Goal: Task Accomplishment & Management: Use online tool/utility

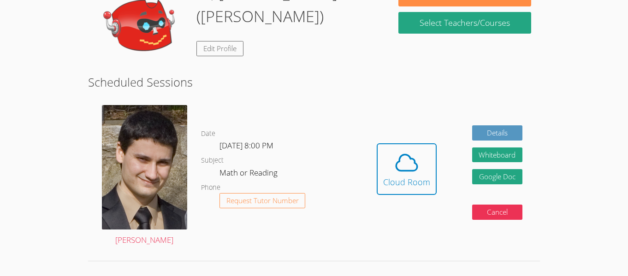
scroll to position [169, 0]
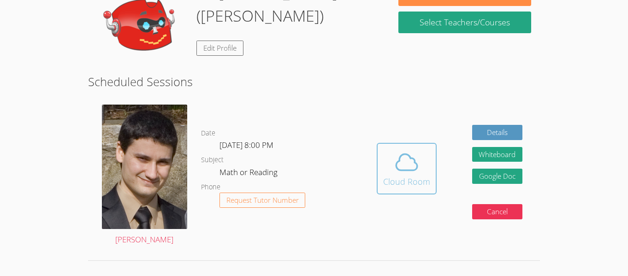
click at [405, 158] on icon at bounding box center [406, 162] width 26 height 26
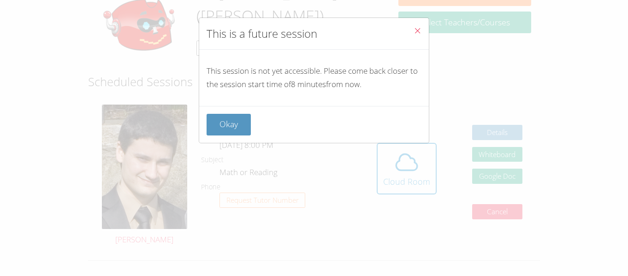
click at [422, 36] on button "Close" at bounding box center [417, 32] width 23 height 28
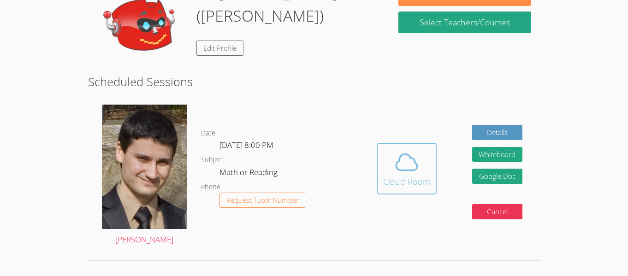
click at [403, 177] on div "Cloud Room" at bounding box center [406, 181] width 47 height 13
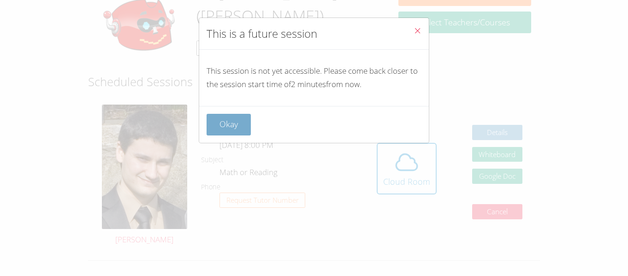
click at [242, 133] on button "Okay" at bounding box center [228, 125] width 44 height 22
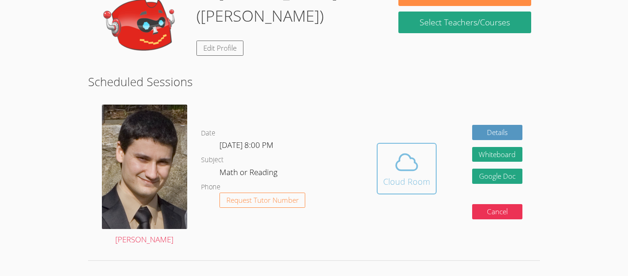
click at [410, 173] on icon at bounding box center [406, 162] width 26 height 26
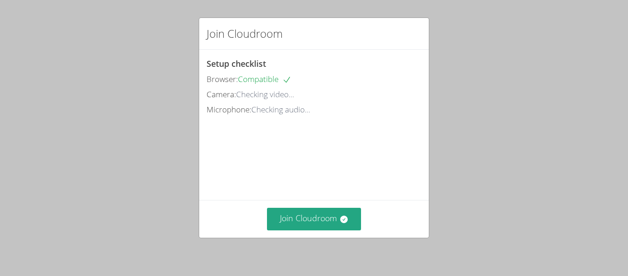
click at [345, 173] on video at bounding box center [275, 158] width 138 height 69
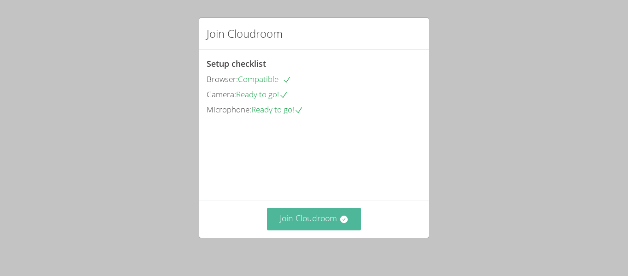
click at [310, 214] on button "Join Cloudroom" at bounding box center [314, 219] width 94 height 23
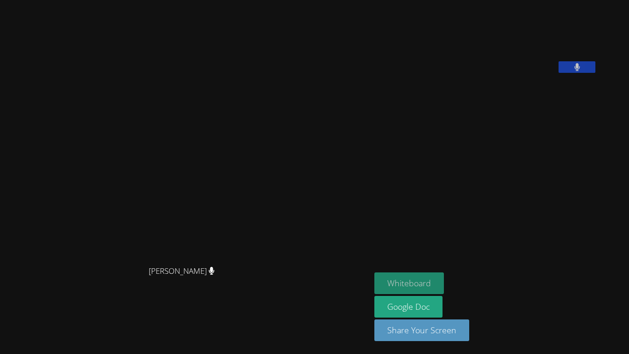
click at [418, 276] on button "Whiteboard" at bounding box center [410, 283] width 70 height 22
